Goal: Task Accomplishment & Management: Manage account settings

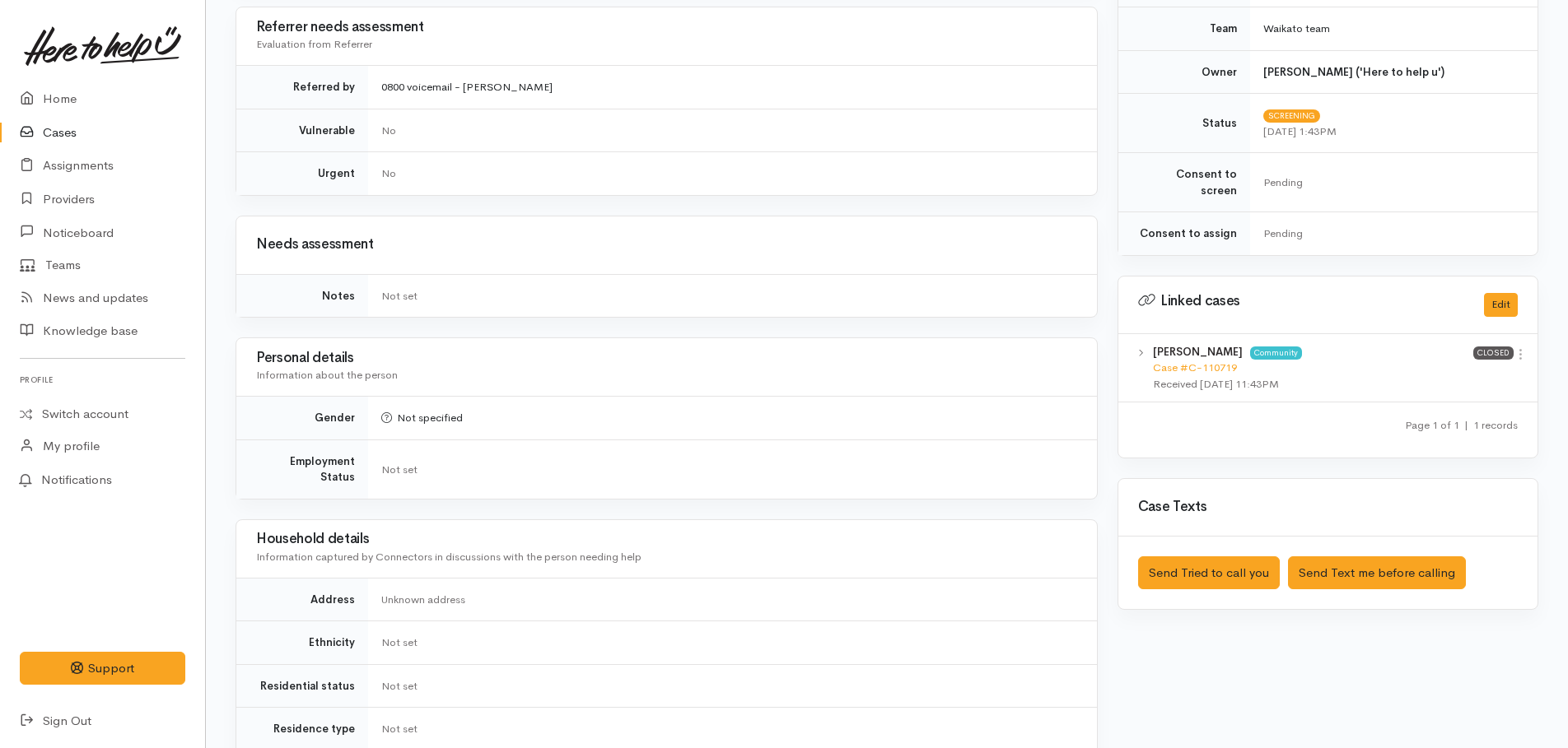
scroll to position [740, 0]
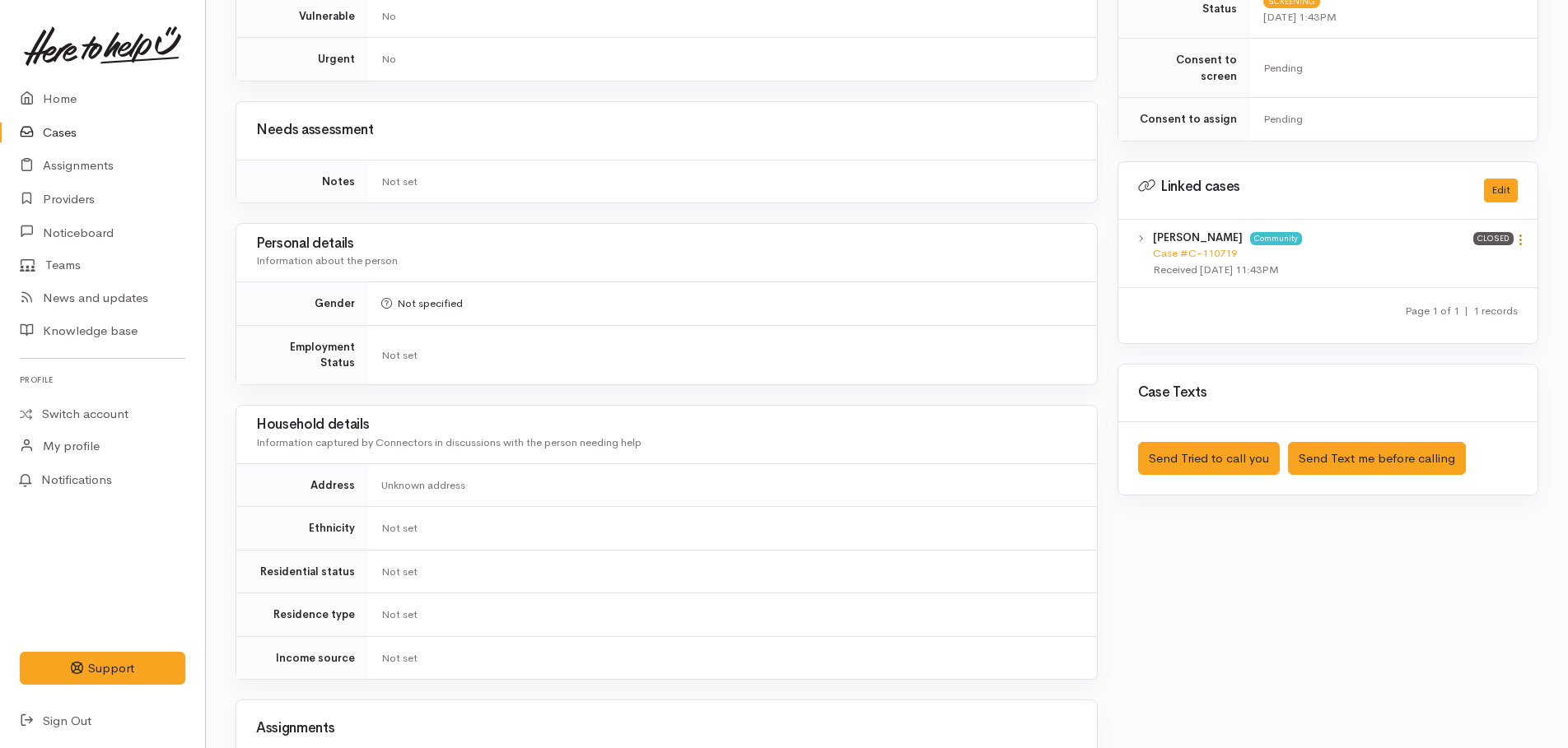
click at [1520, 233] on icon at bounding box center [1520, 239] width 14 height 14
click at [1437, 259] on link "View case" at bounding box center [1461, 272] width 130 height 25
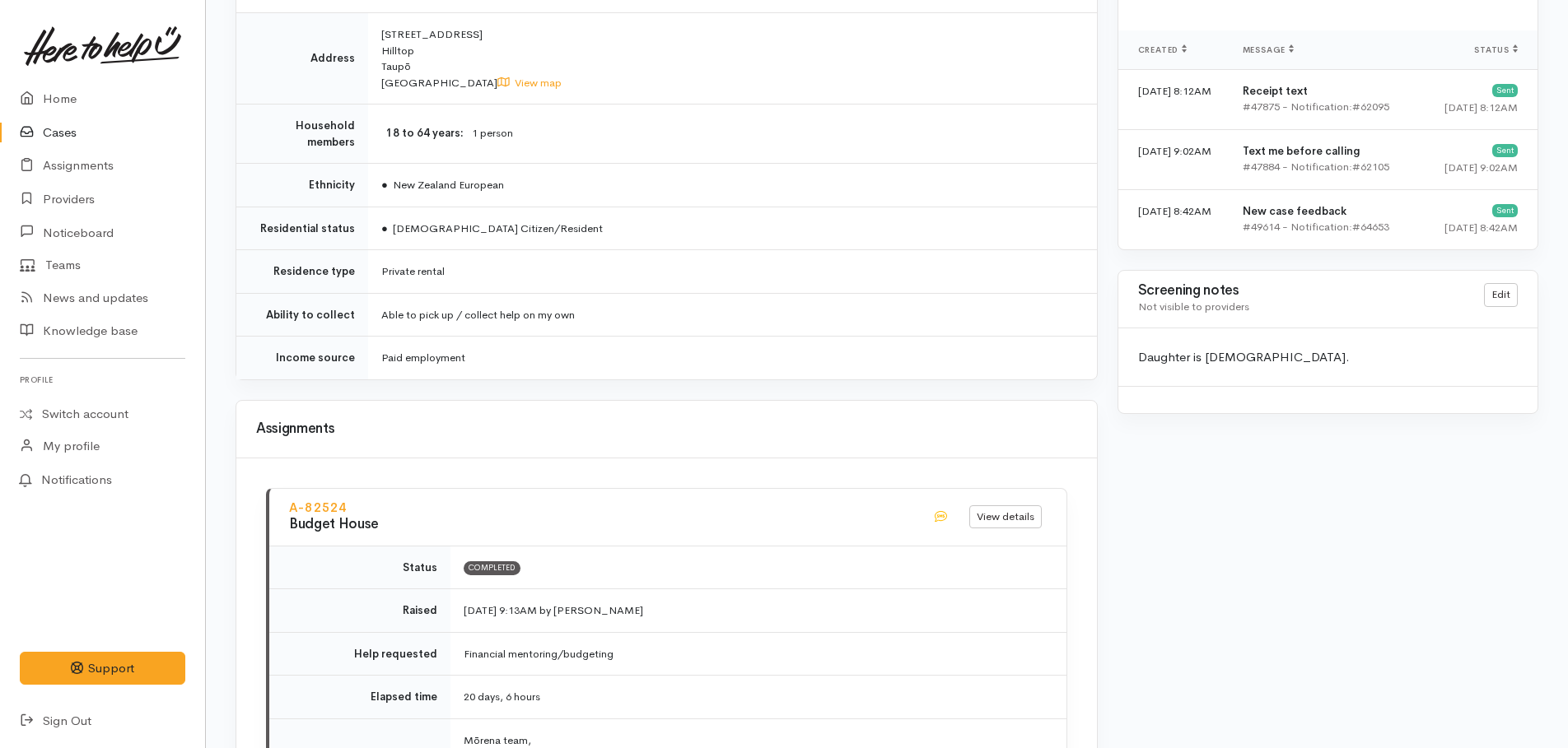
scroll to position [1152, 0]
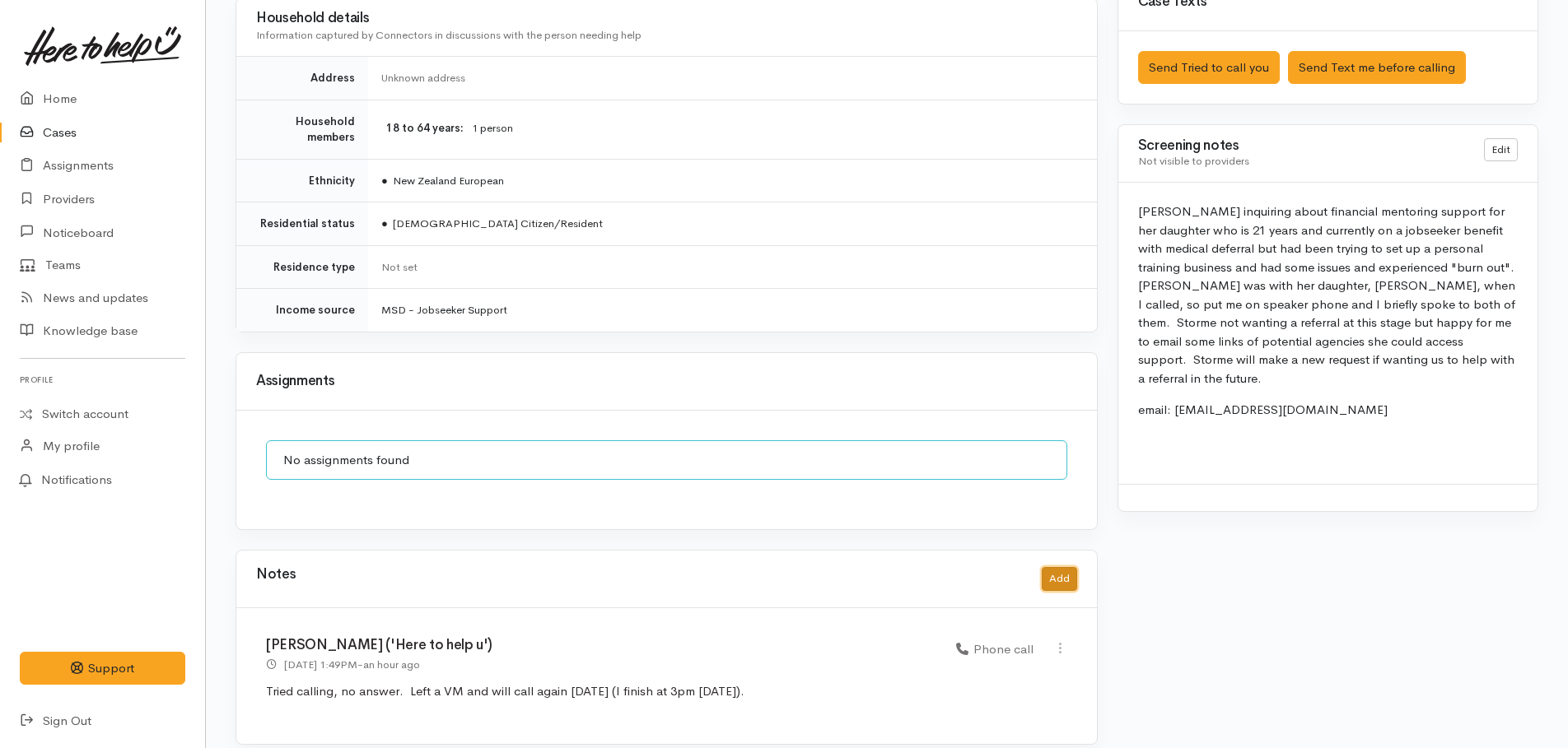
click at [1069, 567] on button "Add" at bounding box center [1059, 579] width 36 height 24
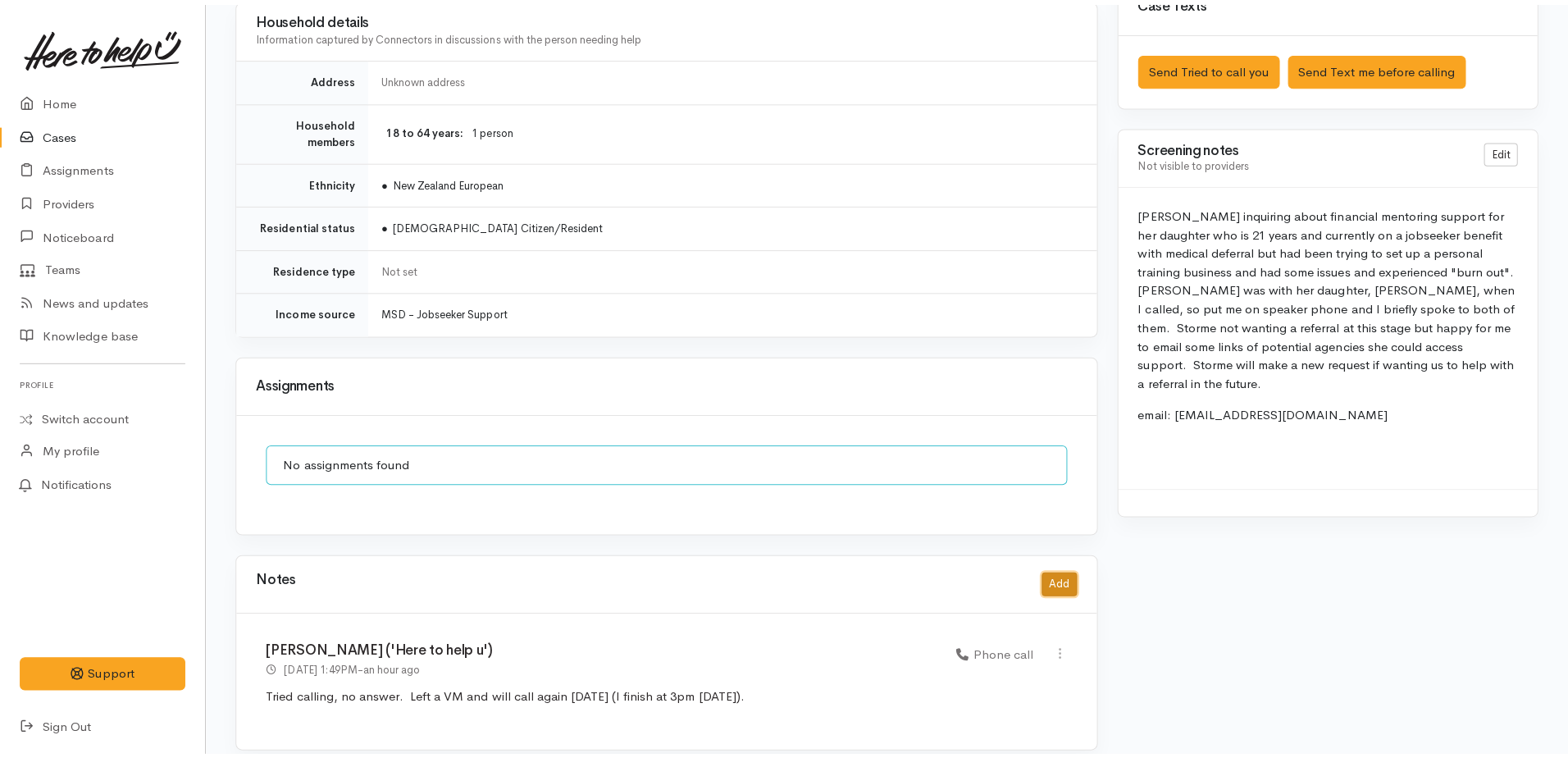
scroll to position [1129, 0]
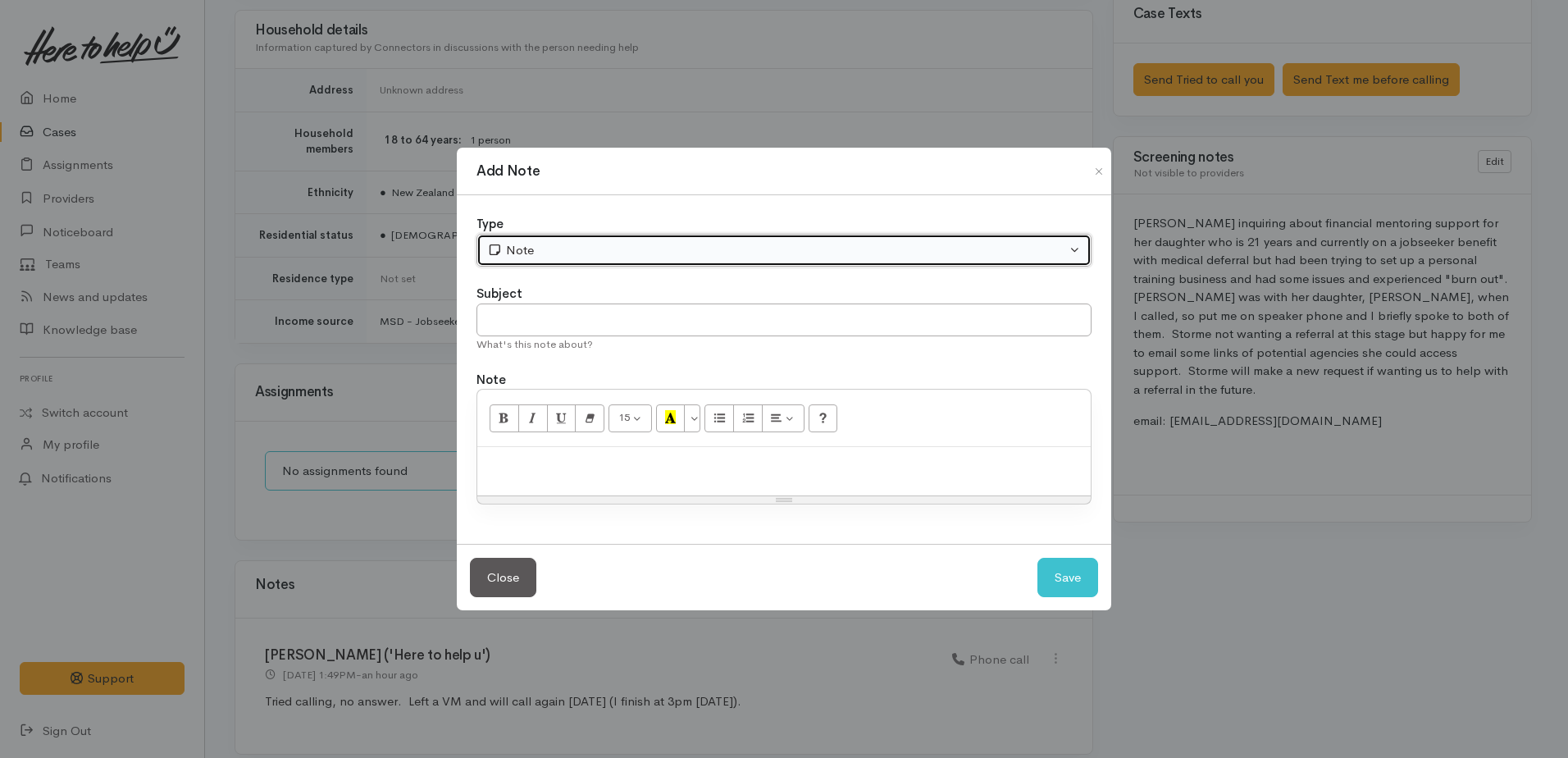
click at [586, 250] on div "Note" at bounding box center [777, 250] width 579 height 19
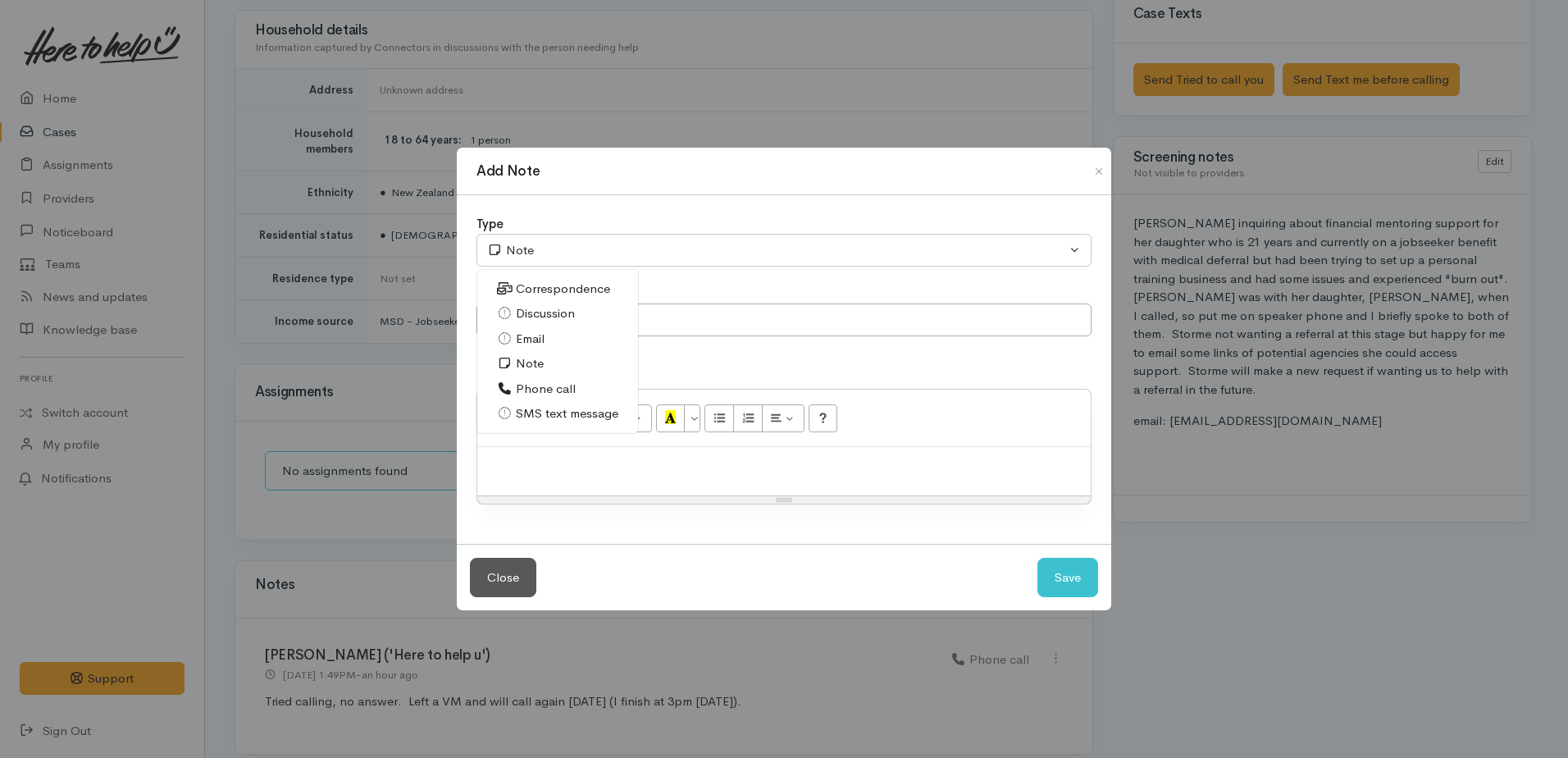
click at [539, 381] on span "Phone call" at bounding box center [546, 389] width 60 height 19
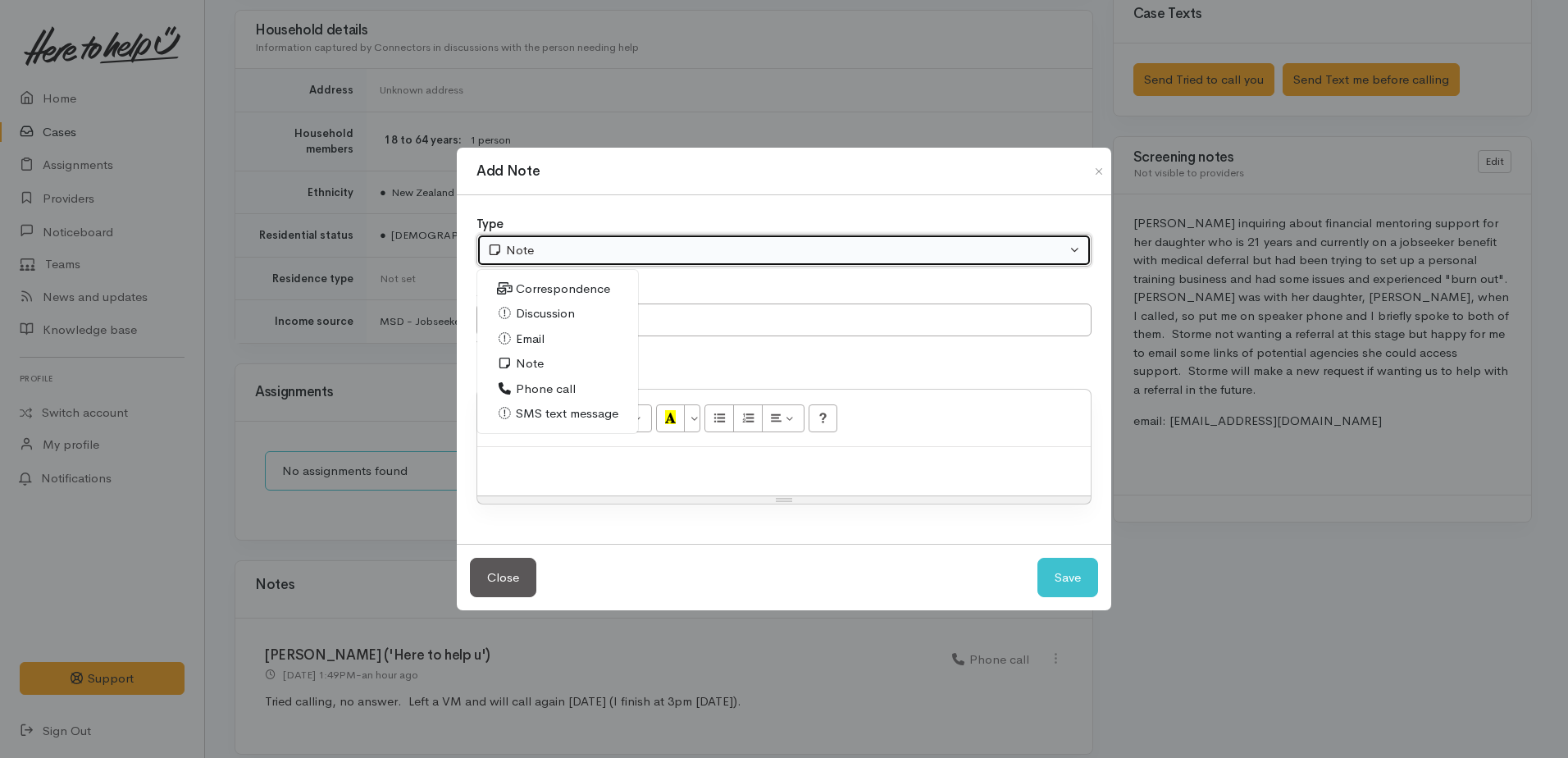
select select "3"
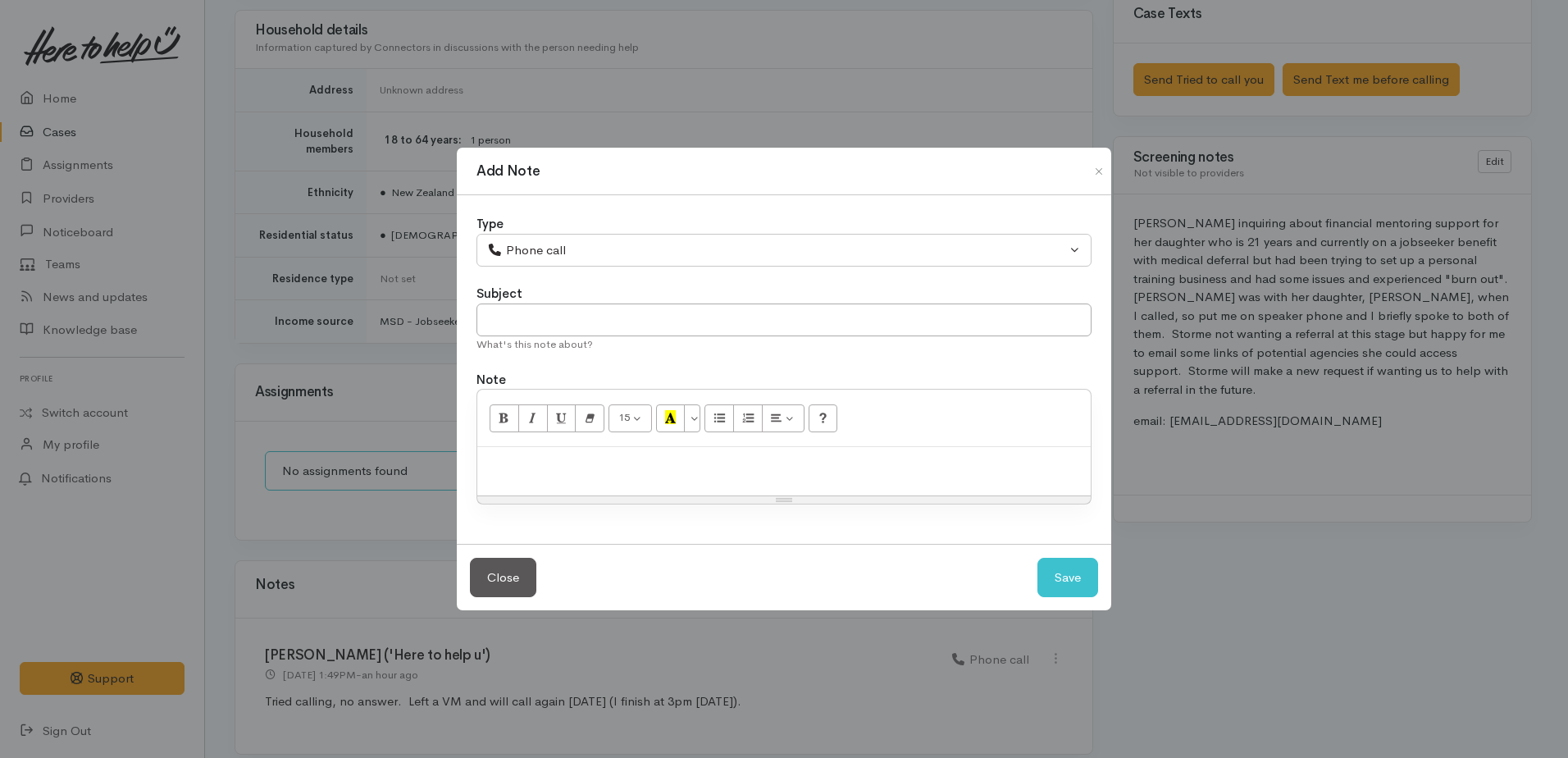
click at [556, 462] on p at bounding box center [784, 464] width 597 height 19
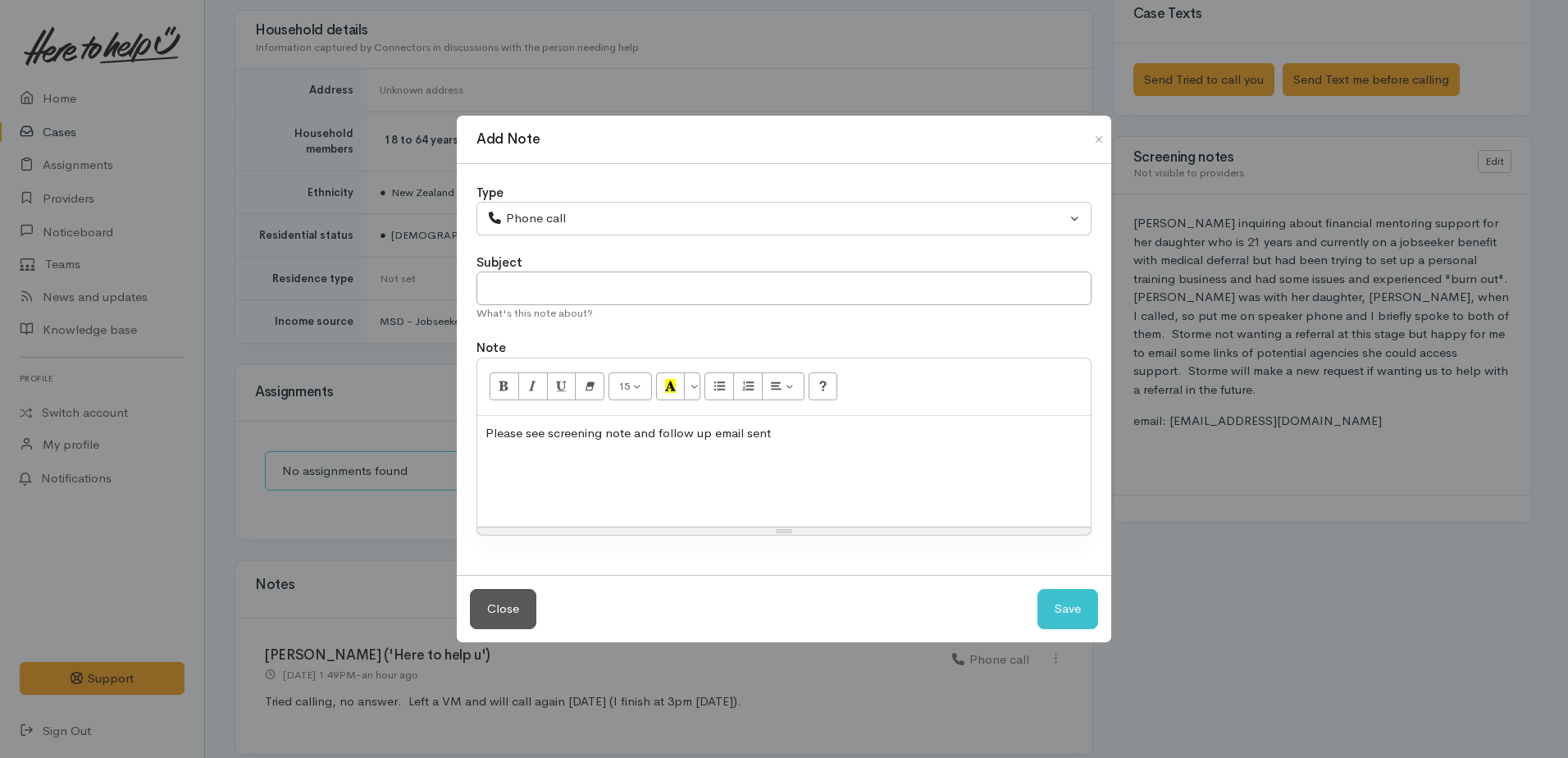
scroll to position [43, 0]
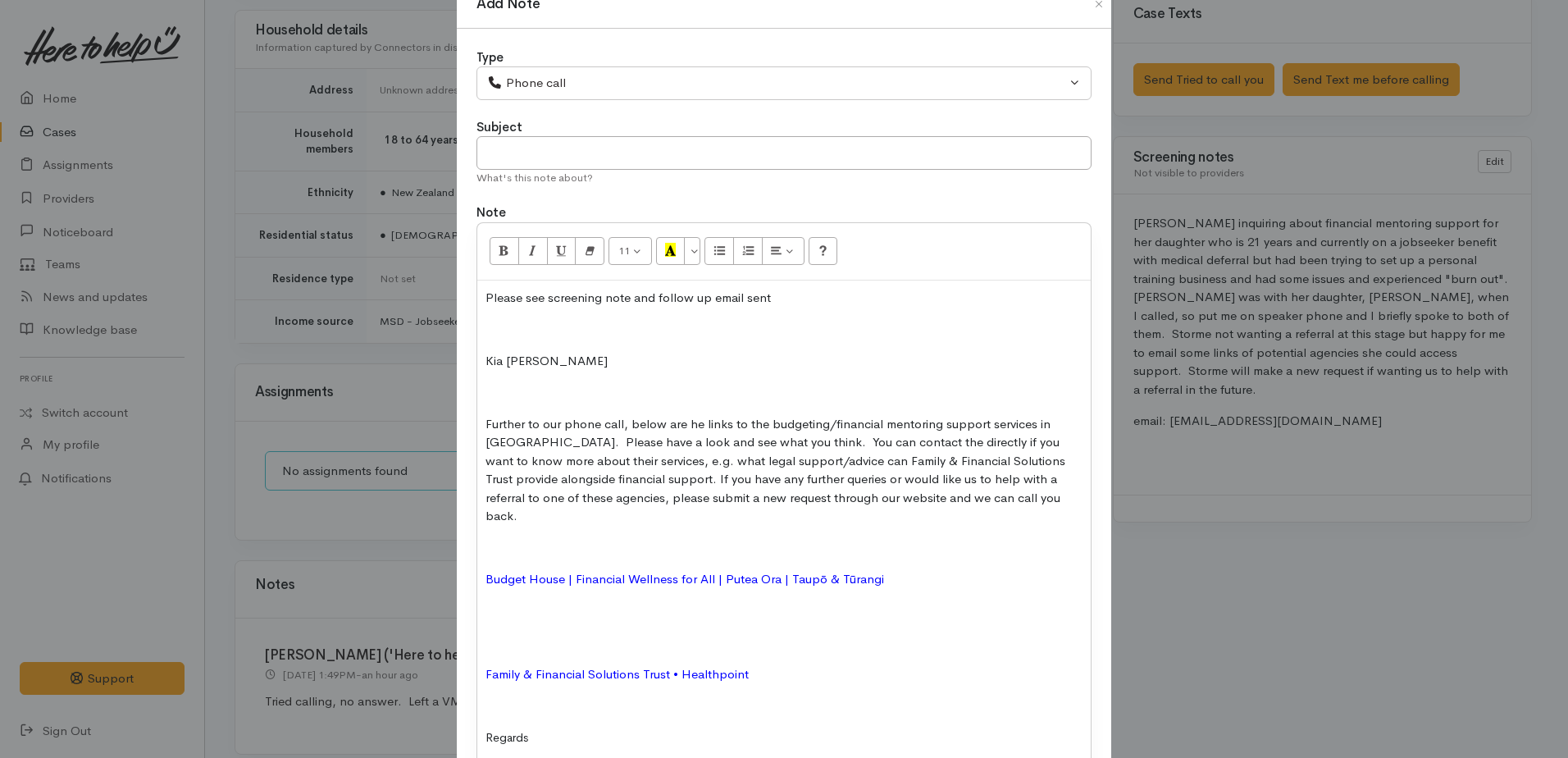
click at [486, 331] on p at bounding box center [784, 329] width 597 height 19
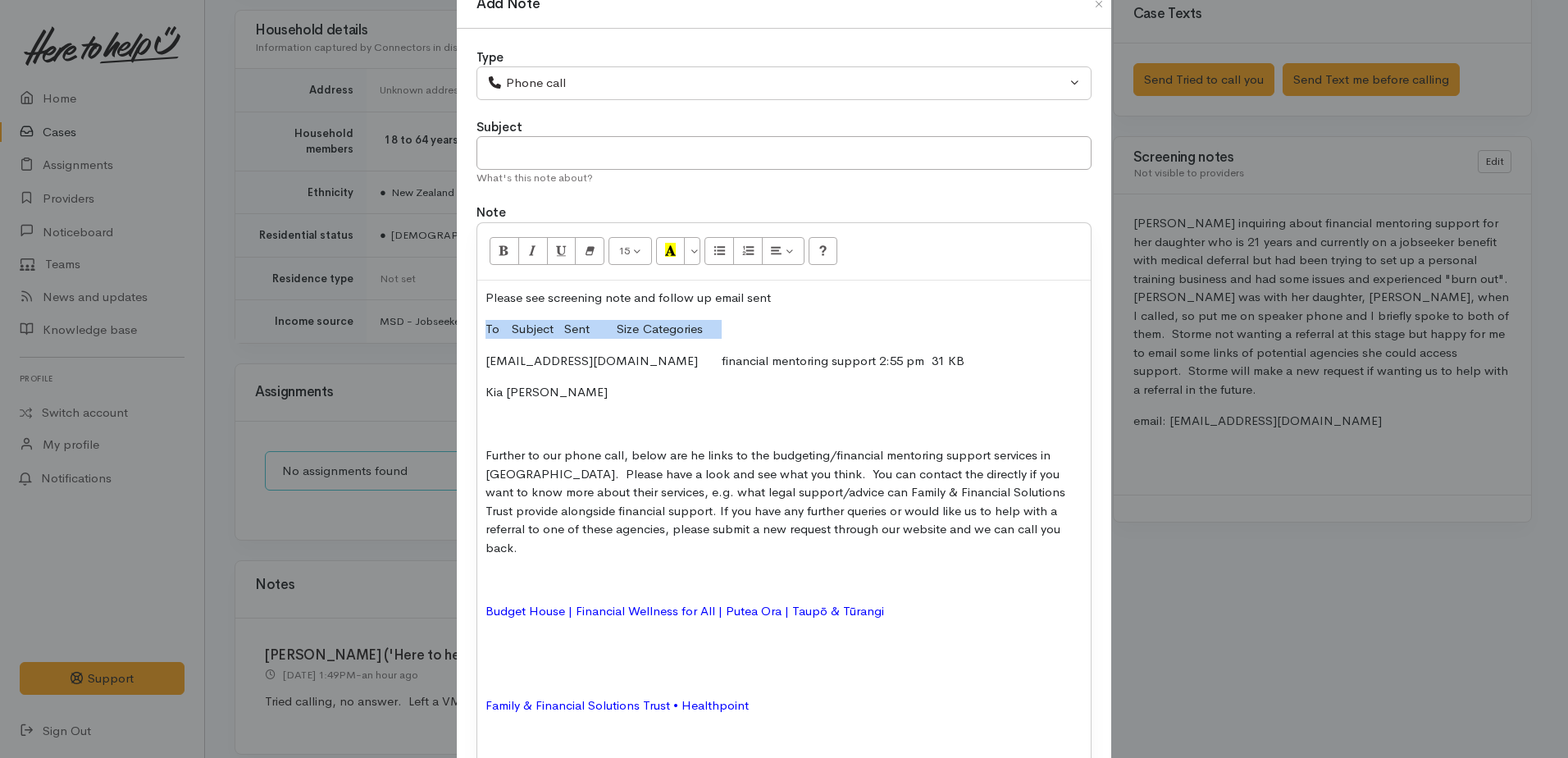
drag, startPoint x: 540, startPoint y: 324, endPoint x: 805, endPoint y: 317, distance: 265.1
click at [805, 317] on div "Please see screening note and follow up email sent To Subject Sent Size Categor…" at bounding box center [784, 556] width 613 height 551
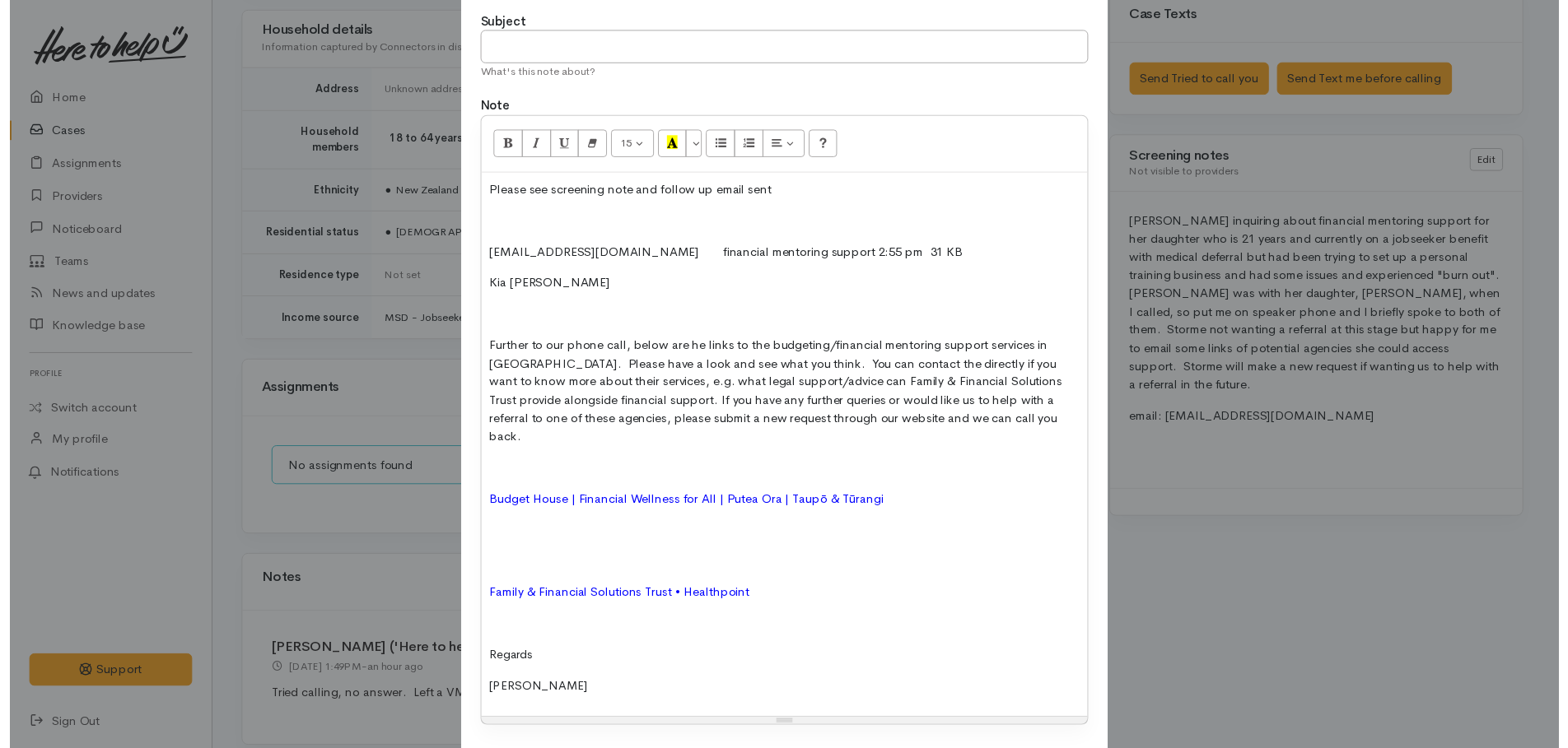
scroll to position [238, 0]
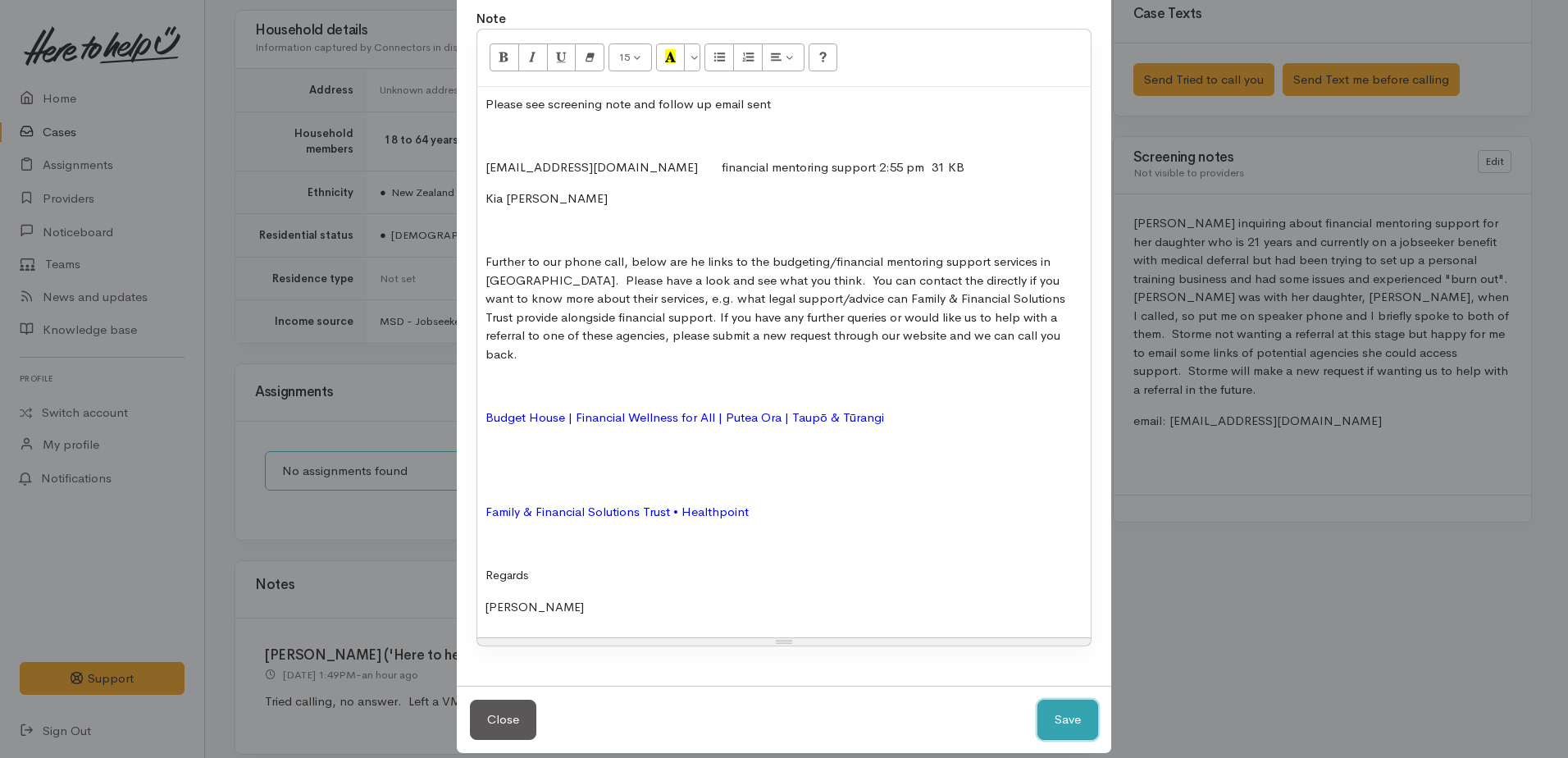
click at [1059, 706] on button "Save" at bounding box center [1068, 720] width 61 height 41
select select "1"
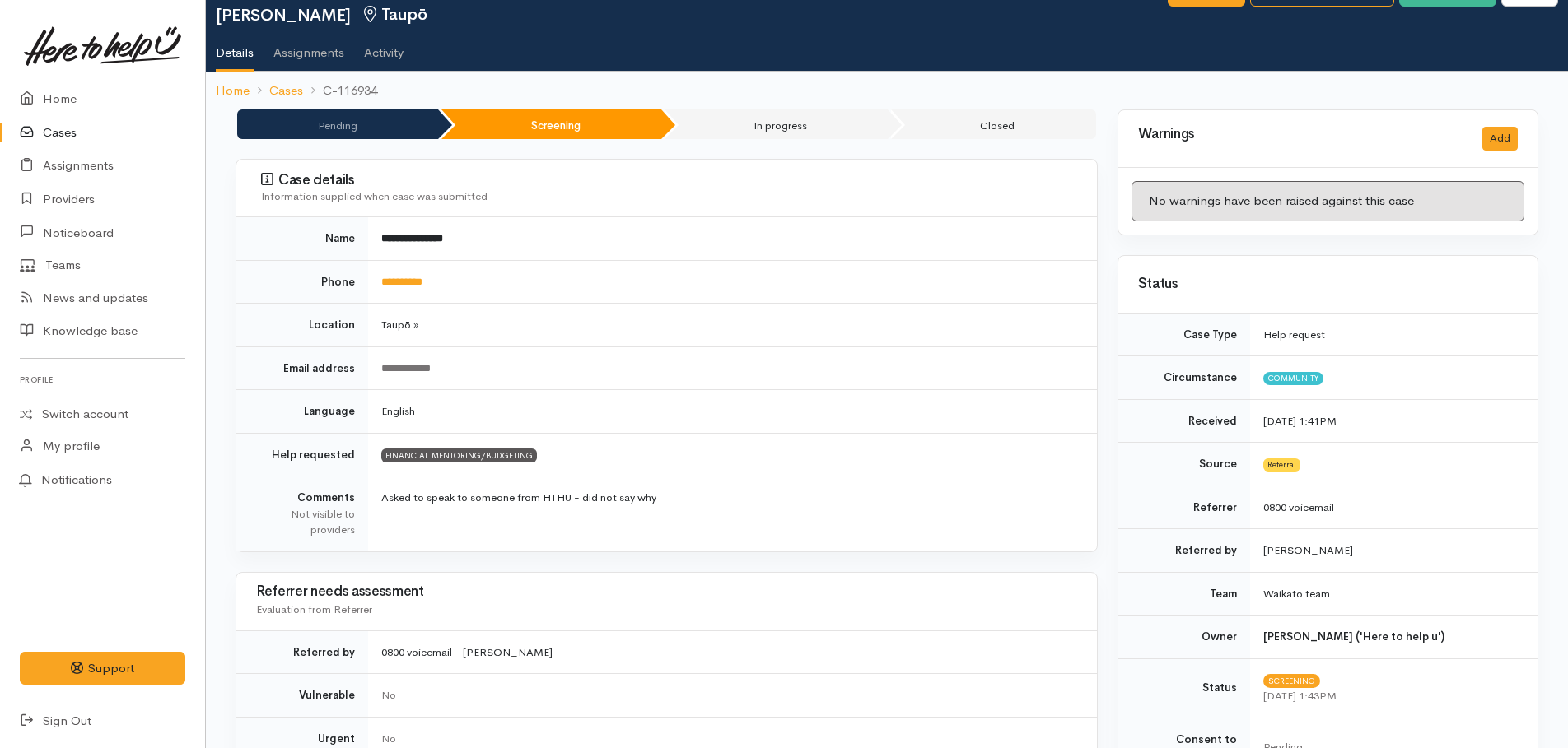
scroll to position [0, 0]
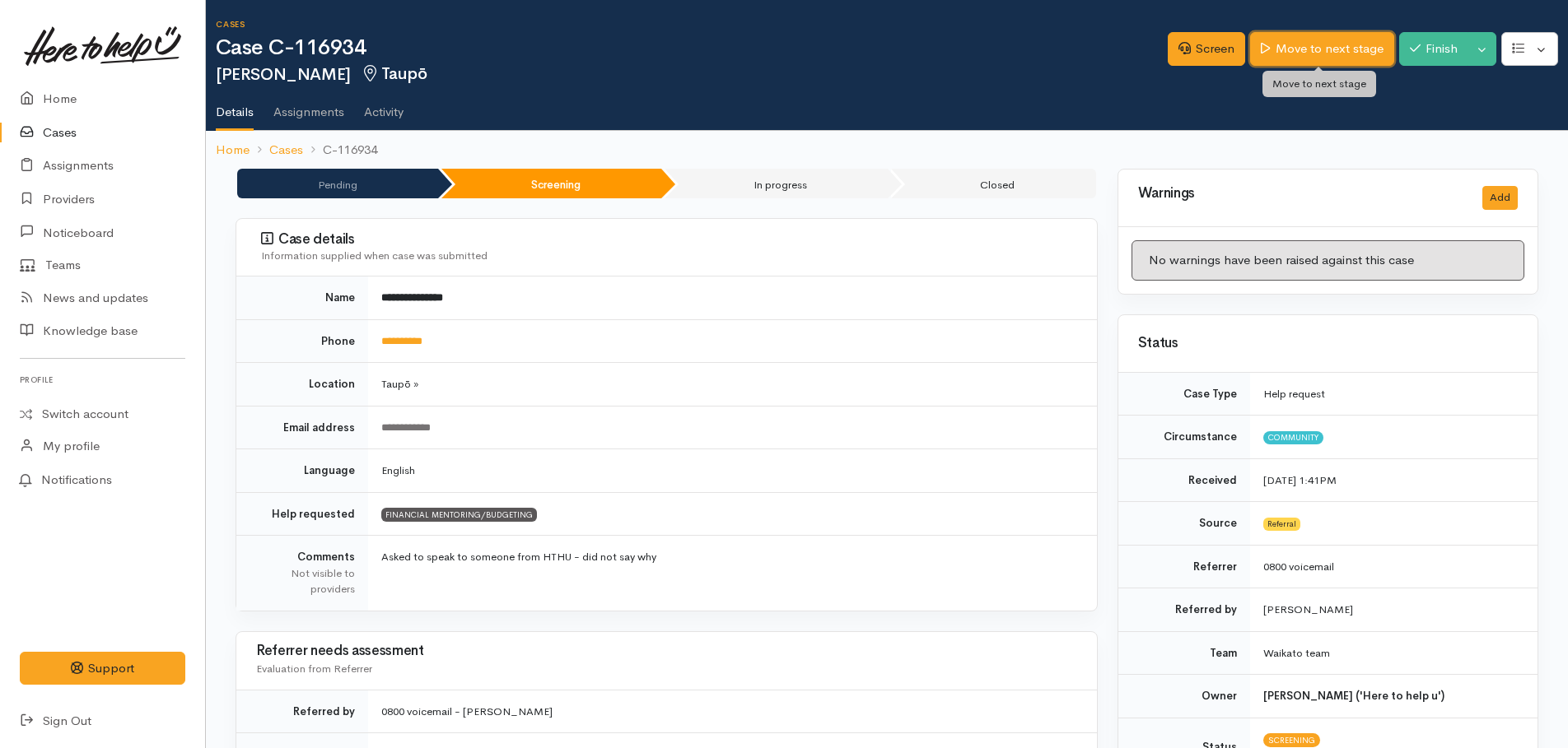
click at [1287, 45] on link "Move to next stage" at bounding box center [1322, 49] width 144 height 34
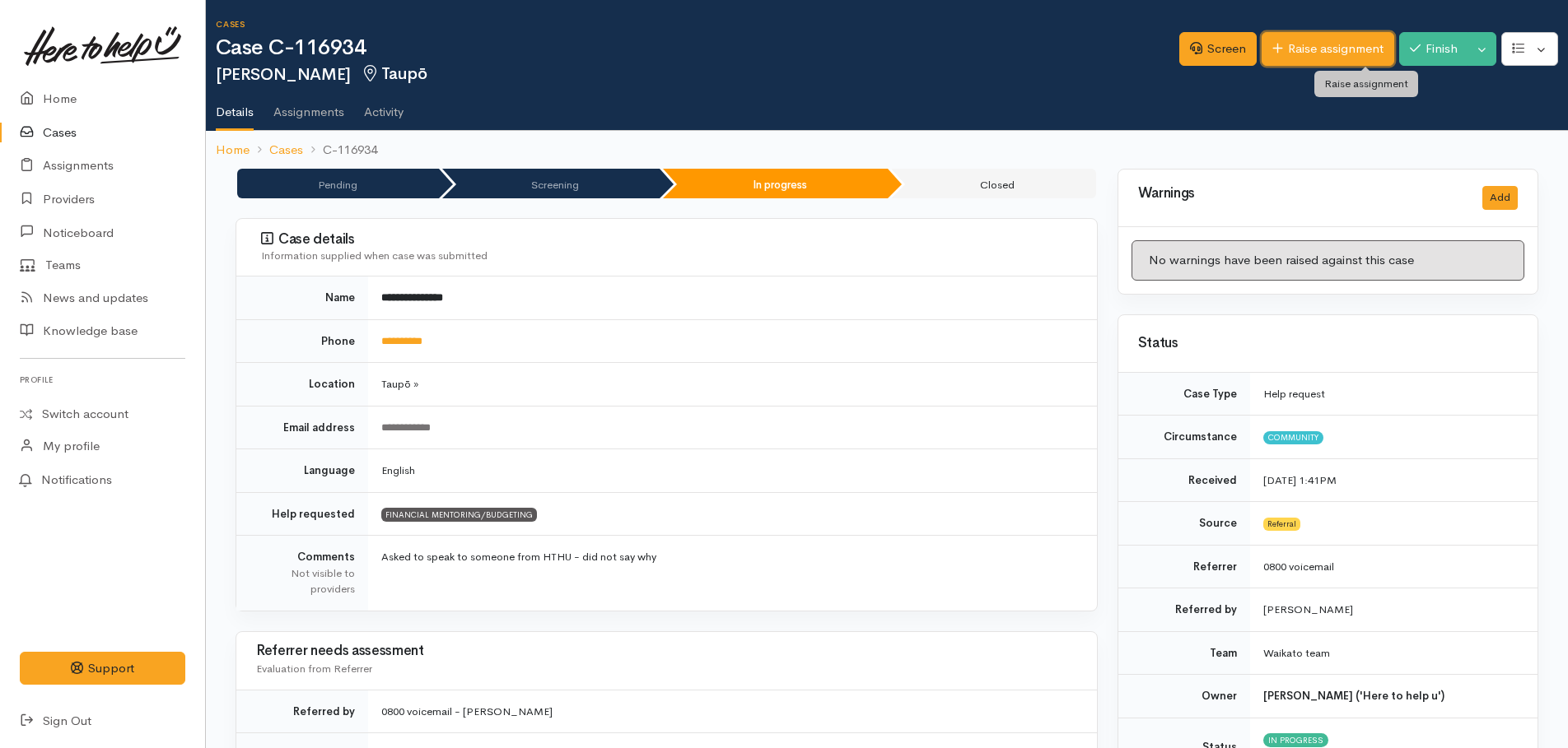
click at [1317, 50] on link "Raise assignment" at bounding box center [1328, 49] width 133 height 34
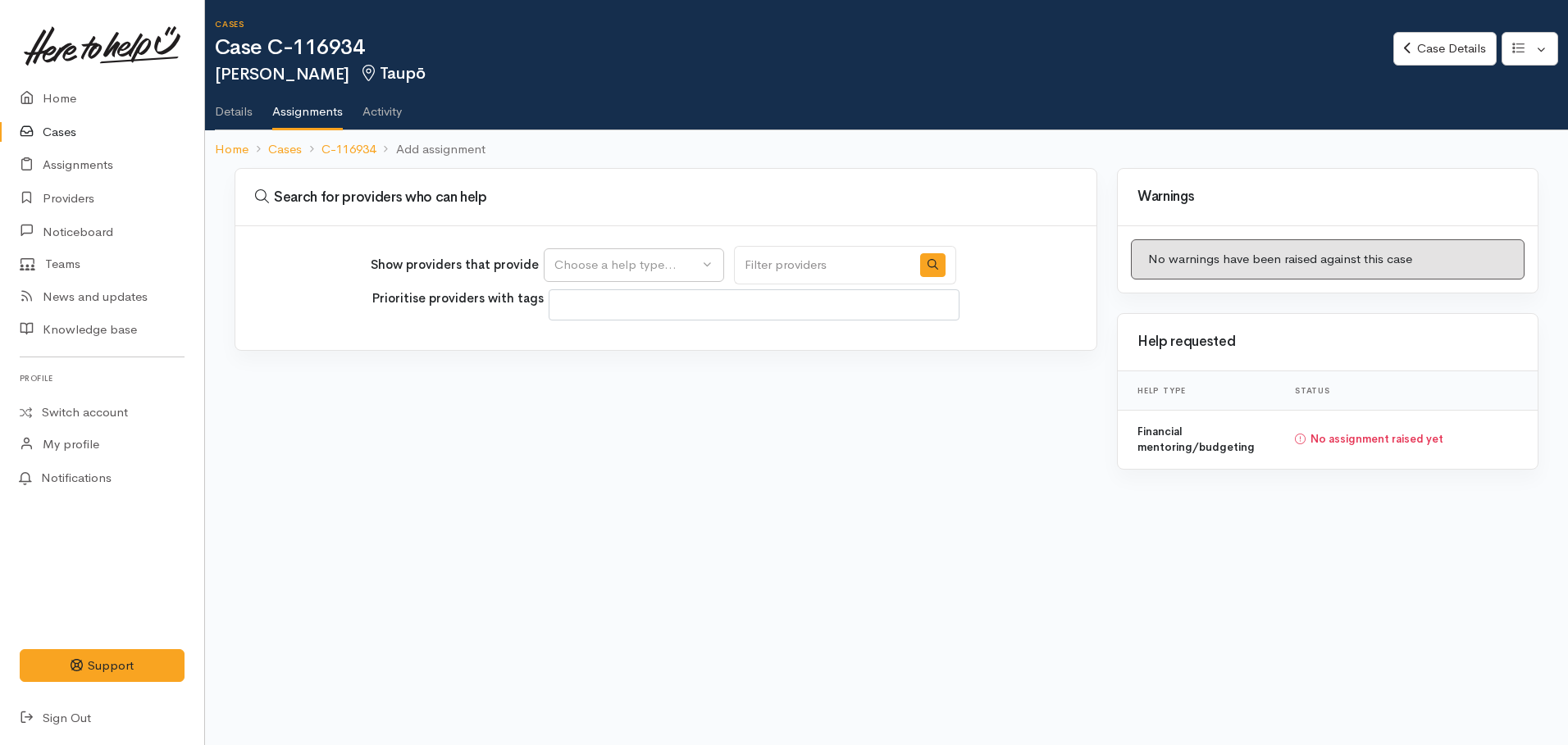
select select
click at [674, 265] on div "Choose a help type..." at bounding box center [626, 265] width 145 height 19
click at [645, 341] on span "Financial mentoring/budgeting" at bounding box center [651, 344] width 173 height 19
select select "9"
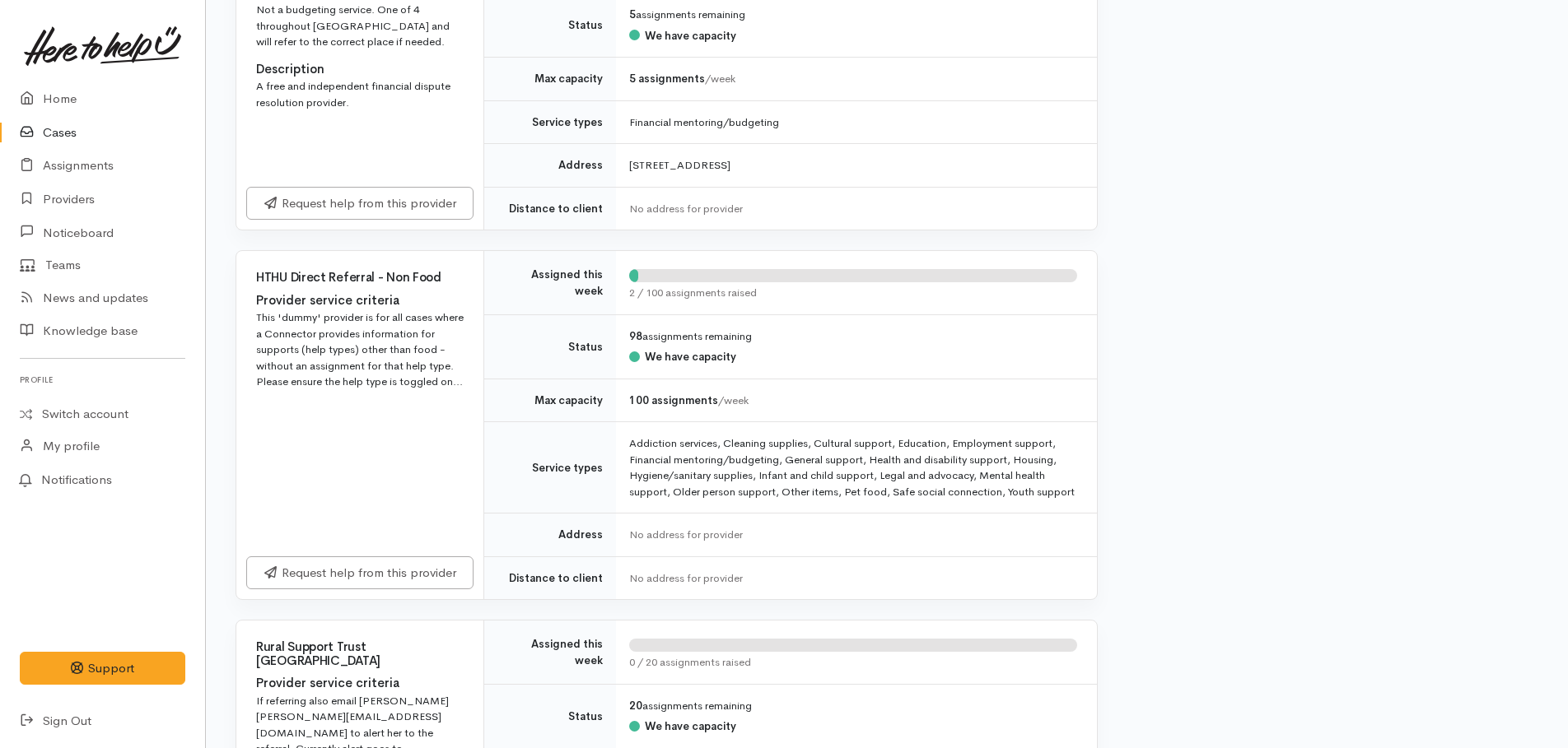
scroll to position [1069, 0]
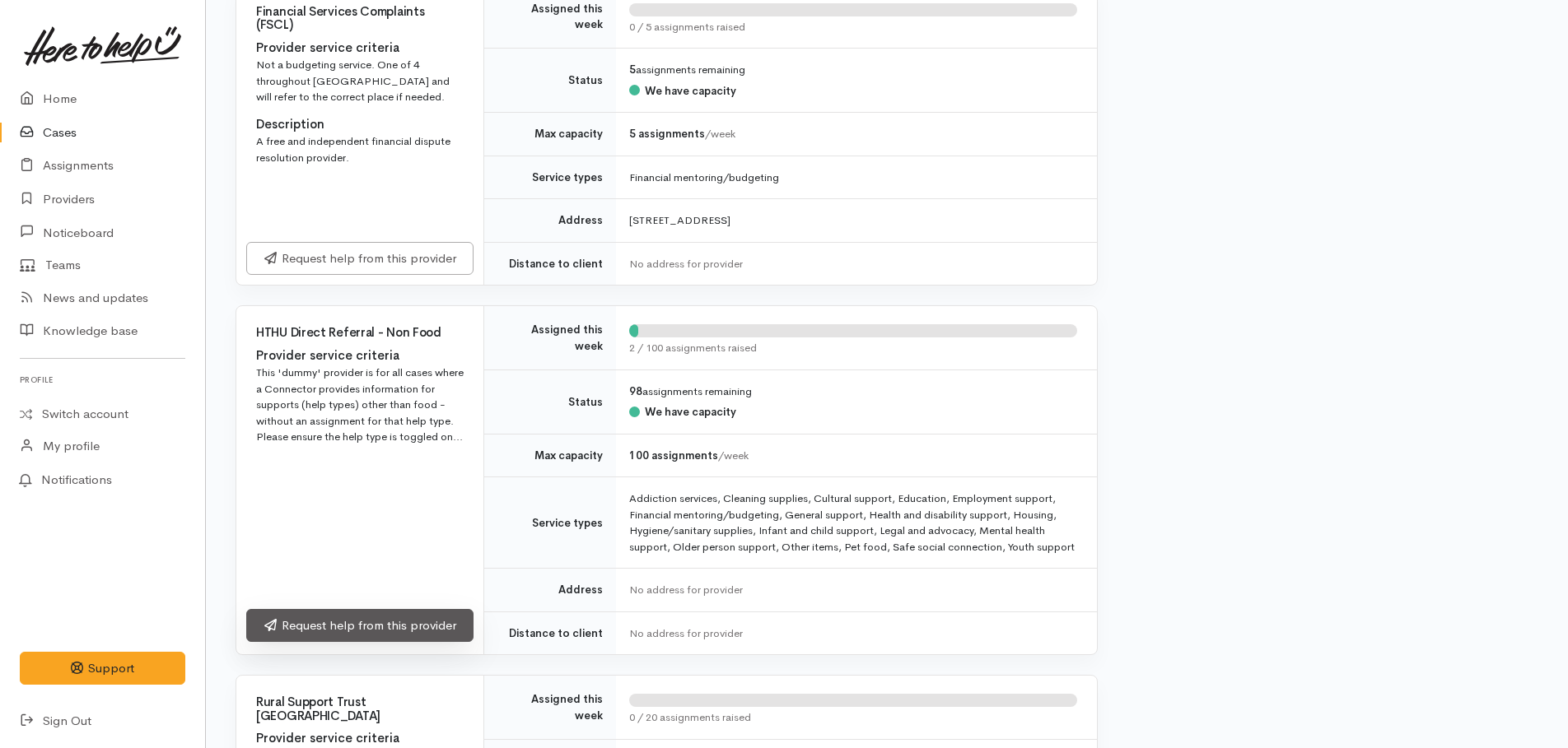
click at [409, 609] on link "Request help from this provider" at bounding box center [360, 626] width 228 height 34
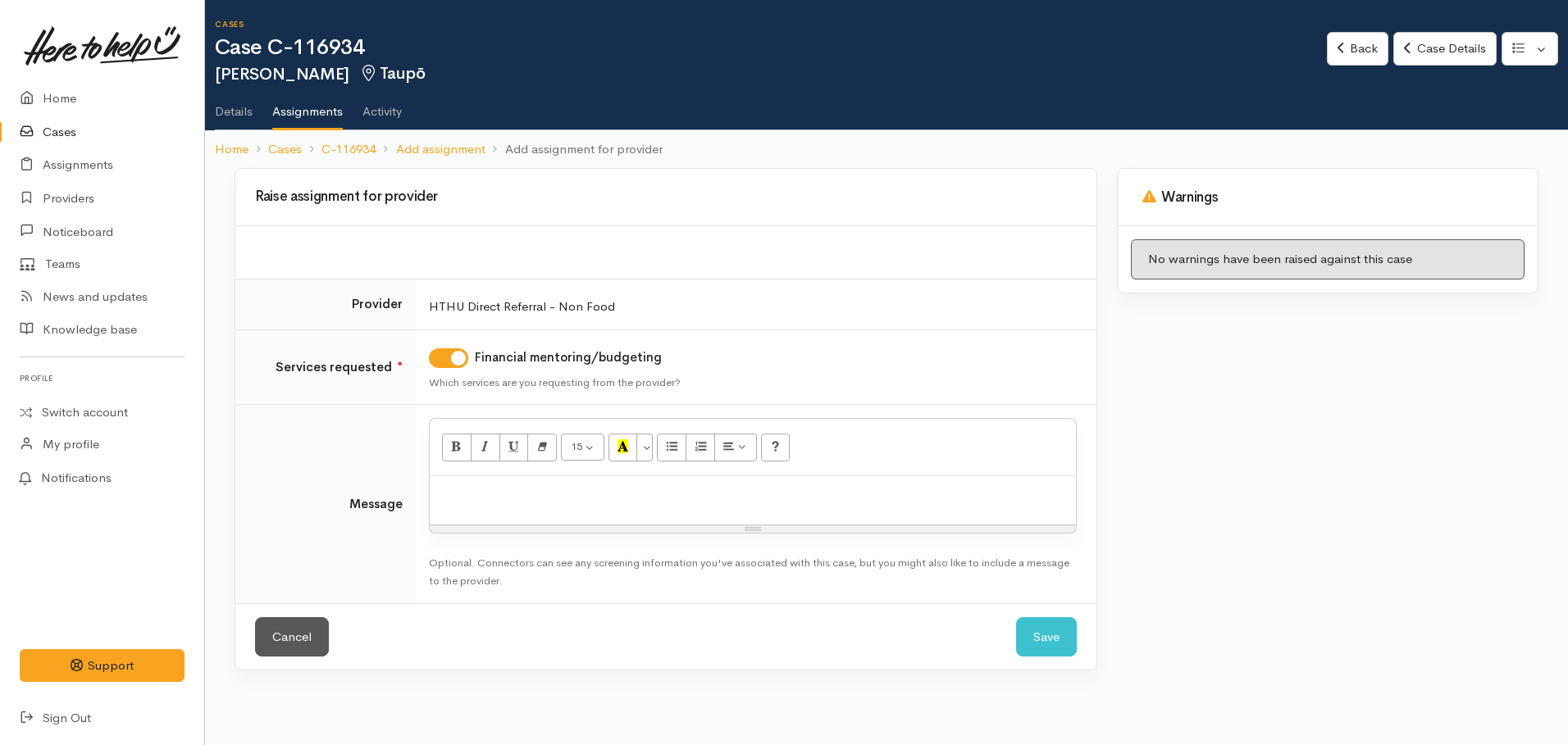
click at [600, 504] on div at bounding box center [753, 500] width 646 height 48
click at [1028, 634] on button "Save" at bounding box center [1047, 638] width 61 height 41
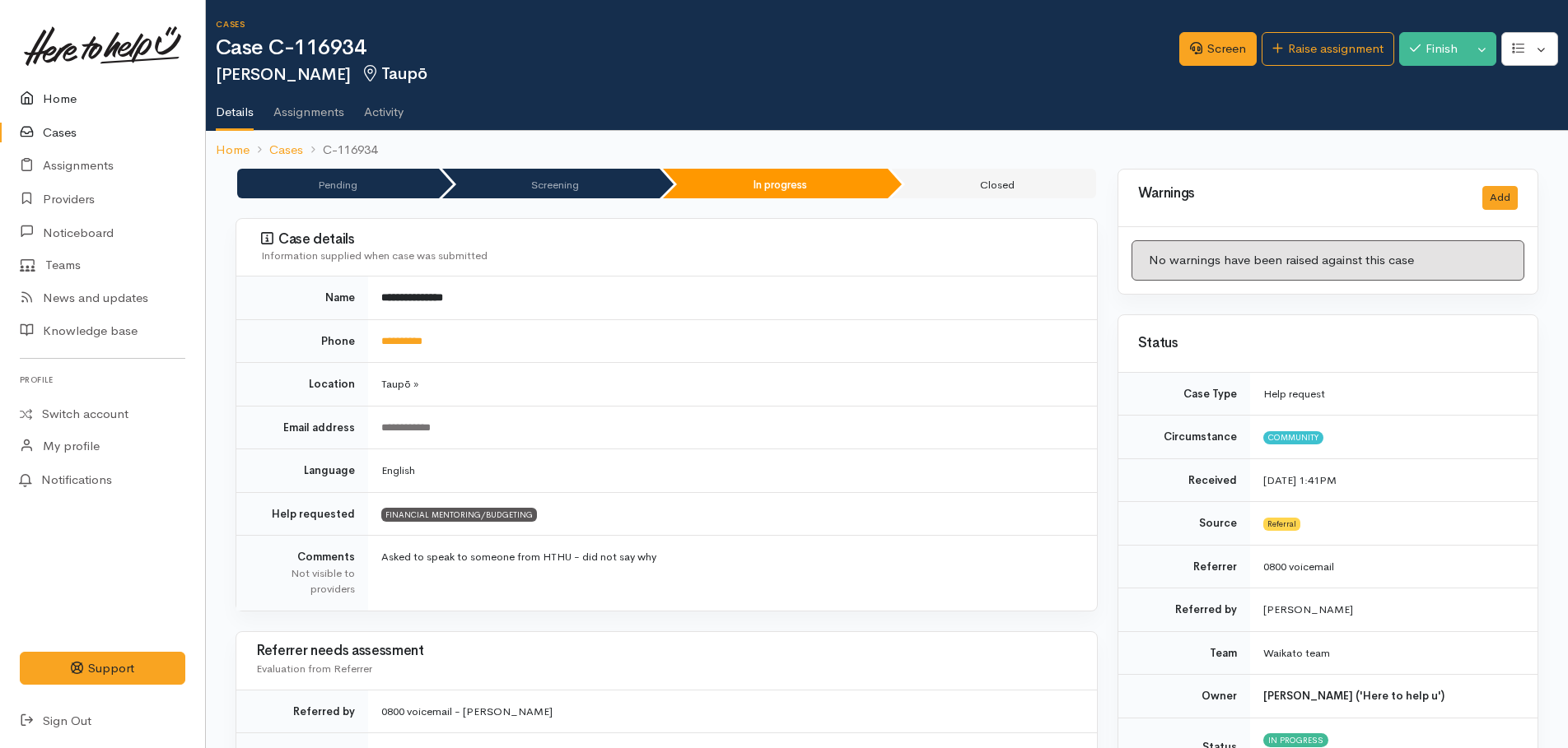
click at [59, 98] on link "Home" at bounding box center [102, 99] width 205 height 34
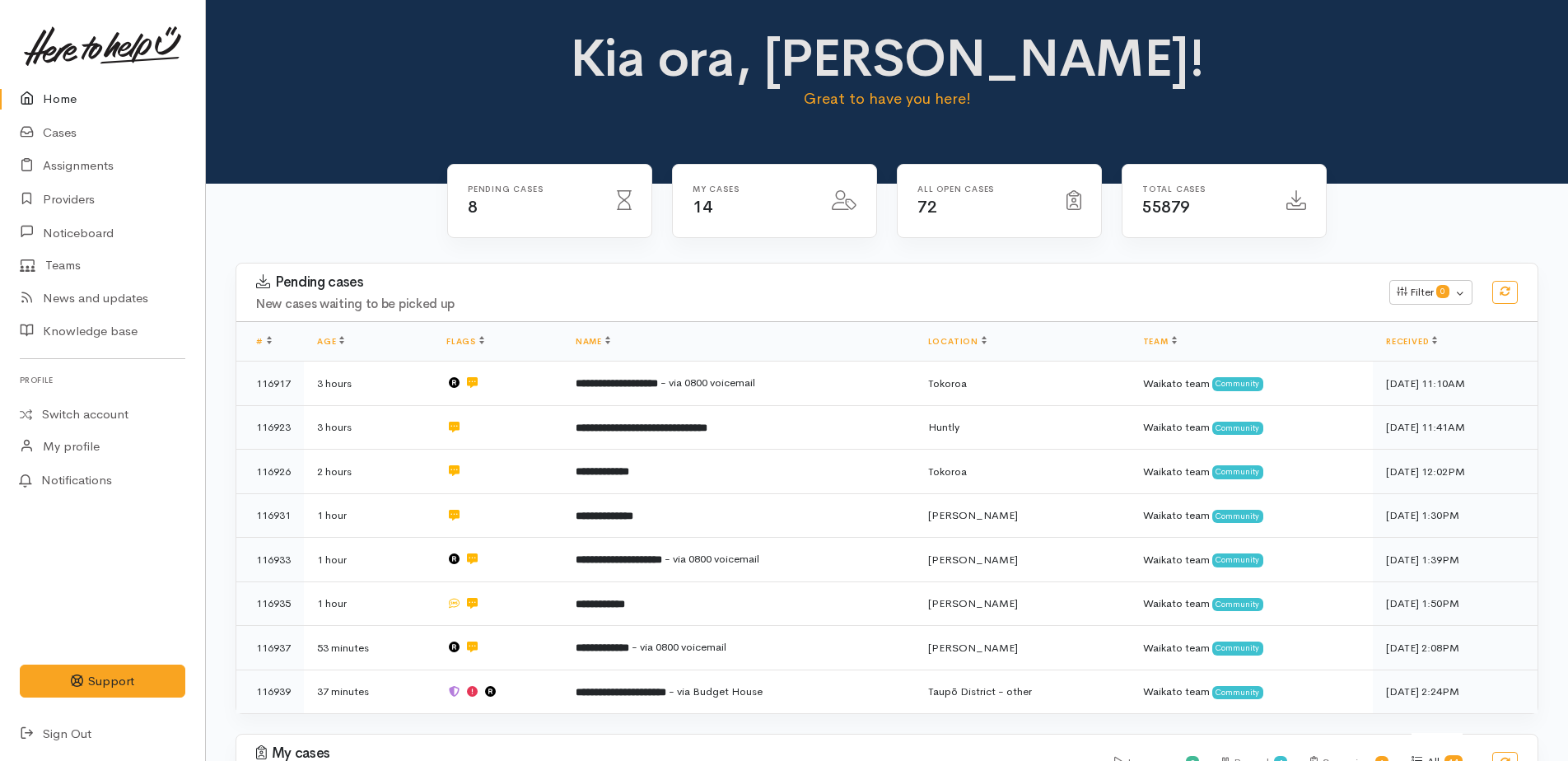
click at [46, 98] on link "Home" at bounding box center [102, 99] width 205 height 34
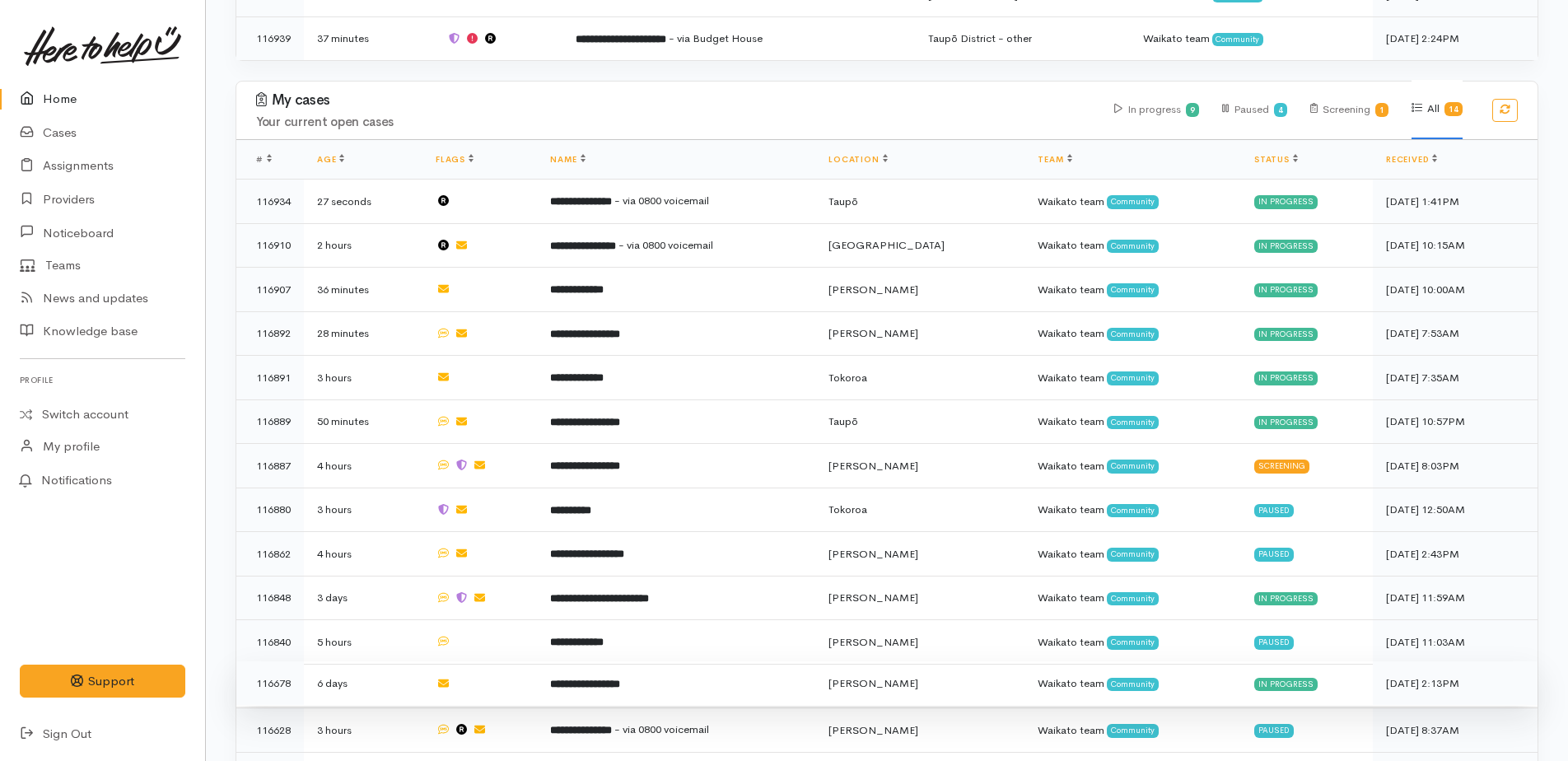
scroll to position [733, 0]
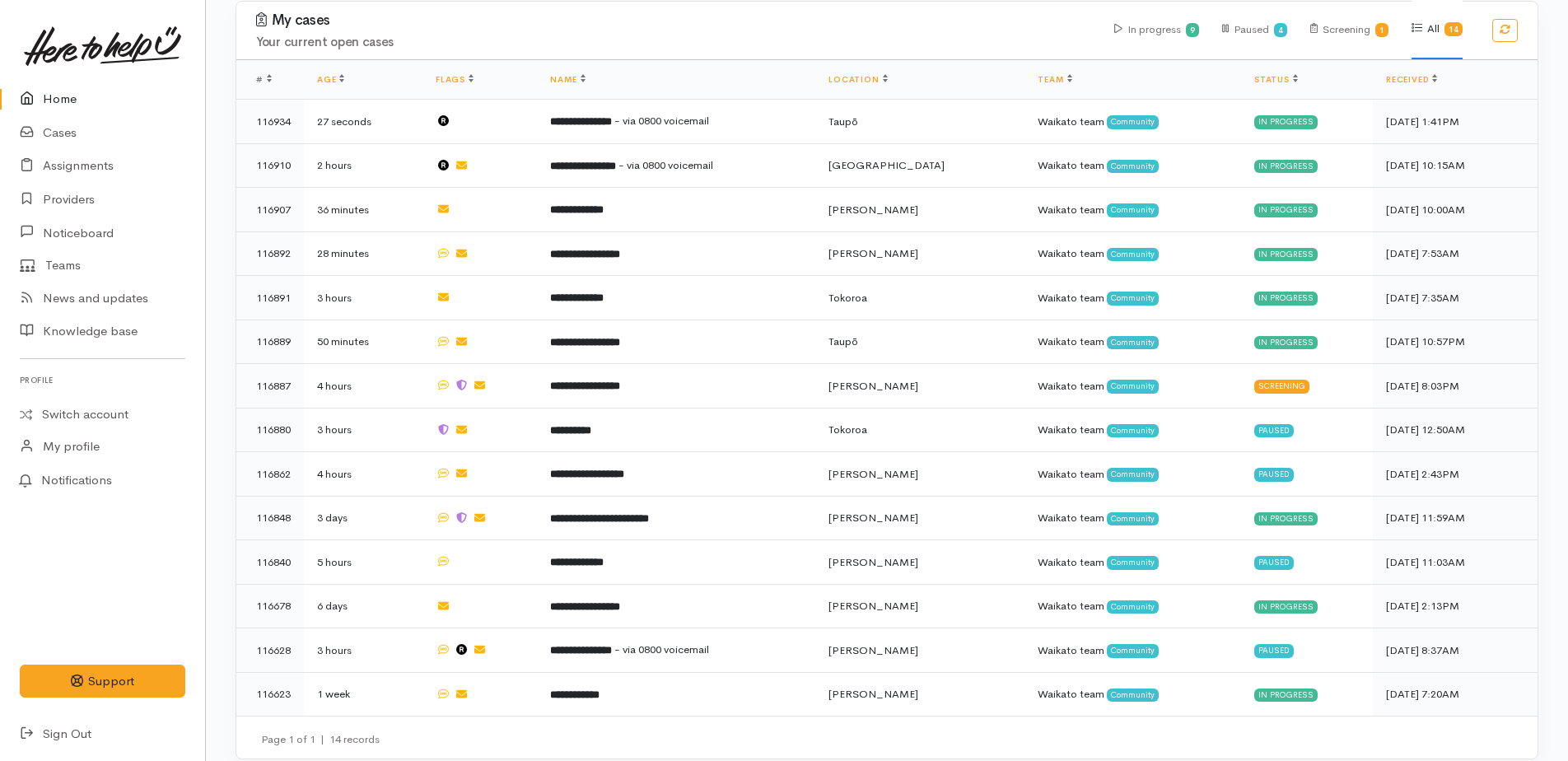
click at [48, 98] on link "Home" at bounding box center [102, 99] width 205 height 34
